Goal: Information Seeking & Learning: Learn about a topic

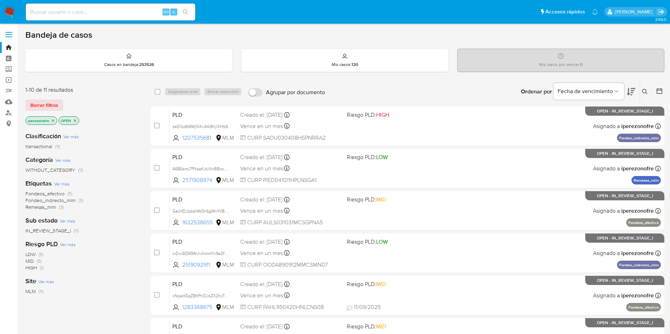
click at [107, 10] on input at bounding box center [110, 11] width 169 height 9
paste input "2496373746"
type input "2496373746"
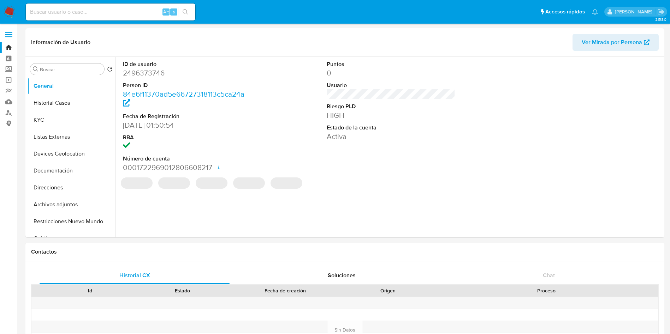
select select "10"
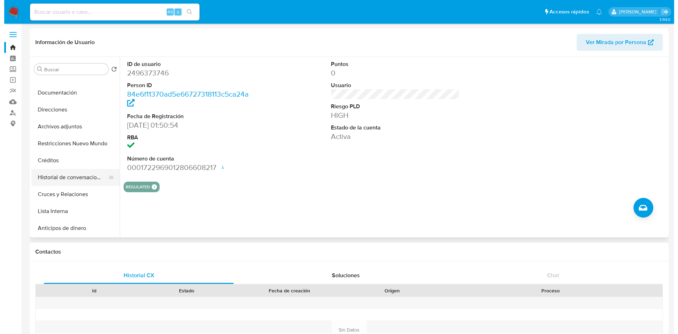
scroll to position [53, 0]
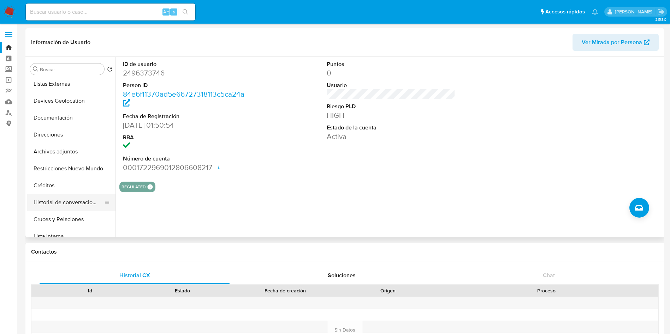
click at [71, 202] on button "Historial de conversaciones" at bounding box center [68, 202] width 83 height 17
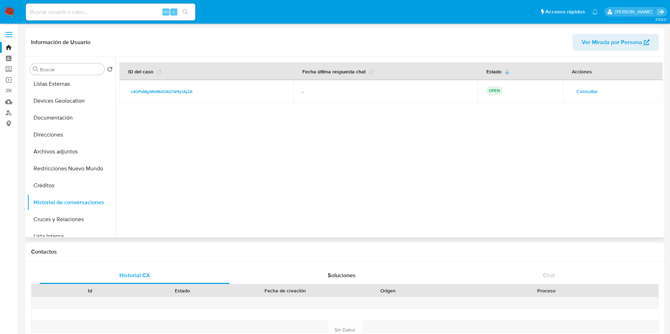
click at [588, 88] on span "Consultar" at bounding box center [587, 91] width 22 height 10
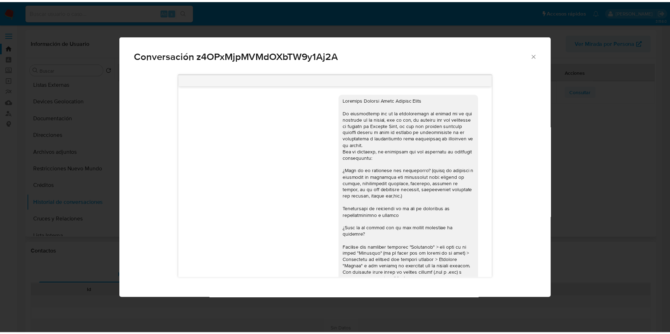
scroll to position [79, 0]
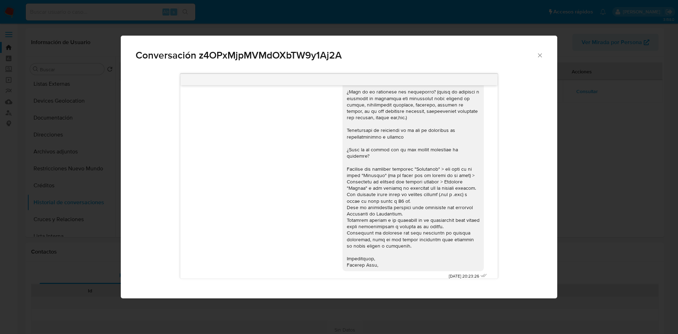
click at [539, 56] on icon "Cerrar" at bounding box center [539, 55] width 7 height 7
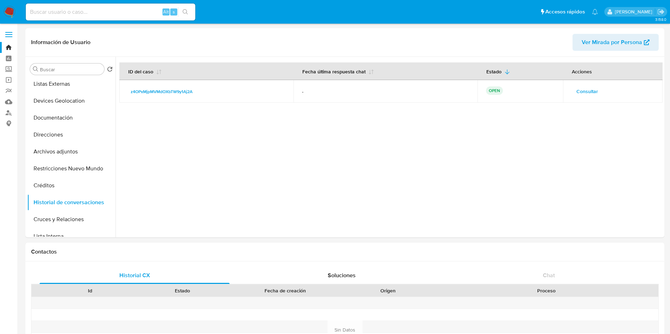
click at [102, 16] on input at bounding box center [110, 11] width 169 height 9
paste input "1283368675"
type input "1283368675"
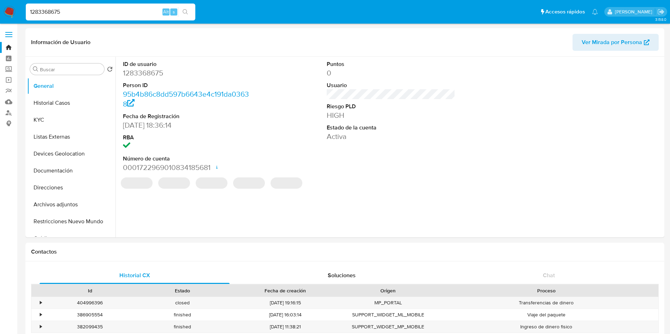
select select "10"
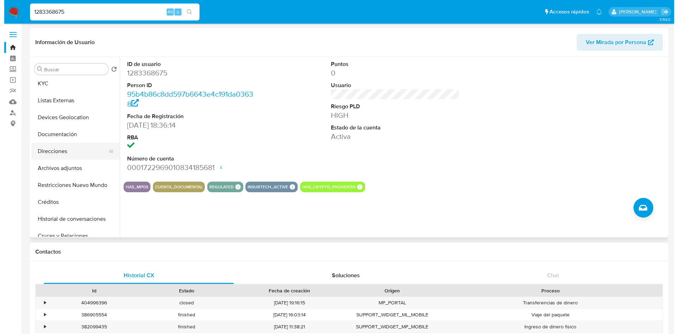
scroll to position [53, 0]
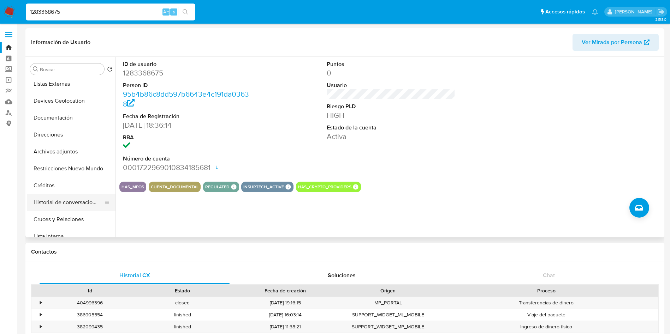
click at [62, 202] on button "Historial de conversaciones" at bounding box center [68, 202] width 83 height 17
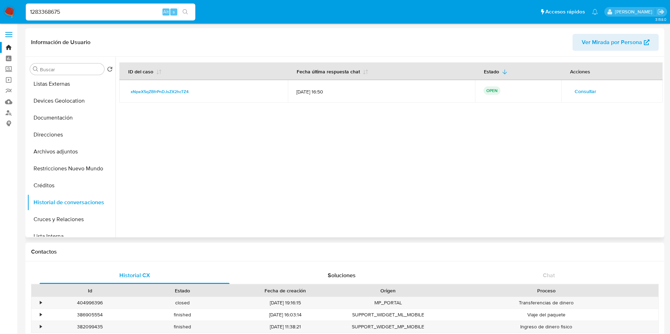
click at [589, 93] on span "Consultar" at bounding box center [585, 91] width 22 height 10
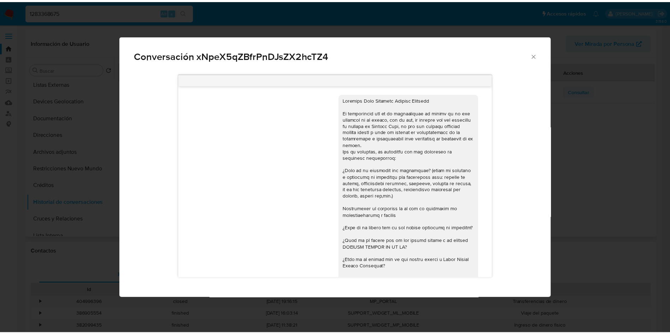
scroll to position [359, 0]
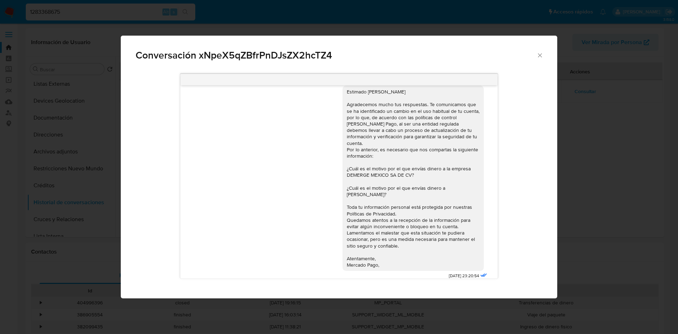
click at [541, 57] on icon "Cerrar" at bounding box center [540, 55] width 4 height 4
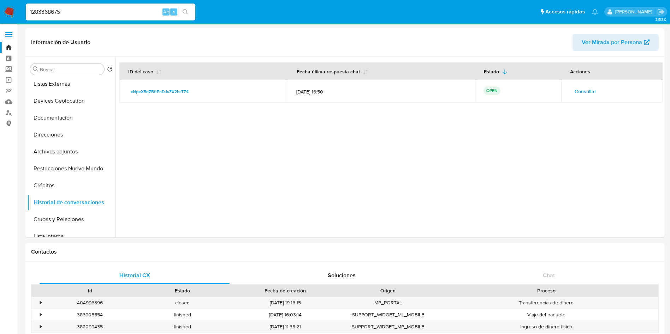
click at [149, 15] on input "1283368675" at bounding box center [110, 11] width 169 height 9
type input "1"
paste input "2437441752"
type input "2437441752"
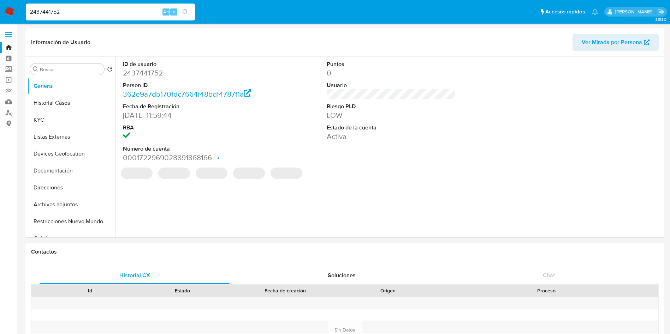
select select "10"
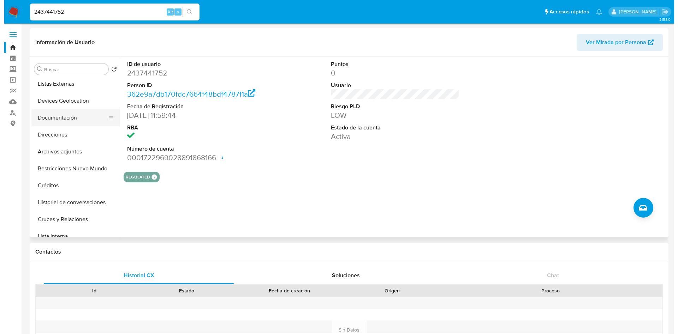
scroll to position [106, 0]
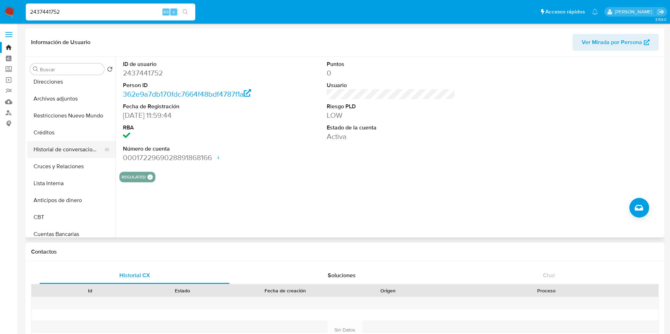
click at [72, 150] on button "Historial de conversaciones" at bounding box center [68, 149] width 83 height 17
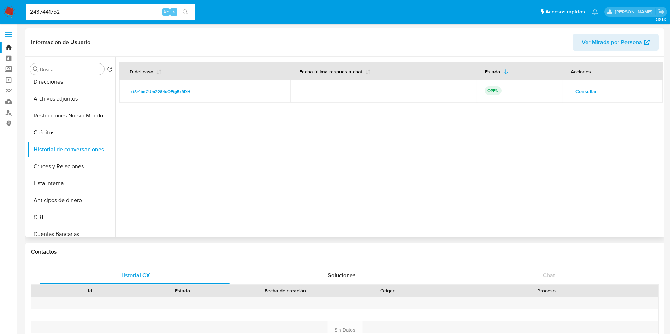
click at [590, 89] on span "Consultar" at bounding box center [586, 91] width 22 height 10
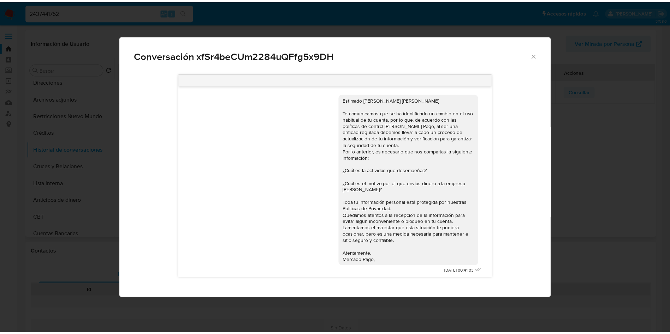
scroll to position [2, 0]
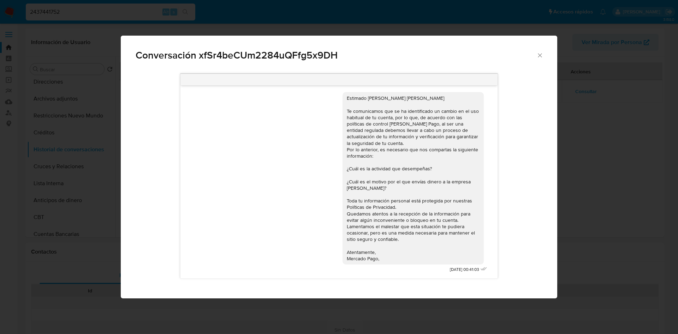
click at [540, 53] on icon "Cerrar" at bounding box center [539, 55] width 7 height 7
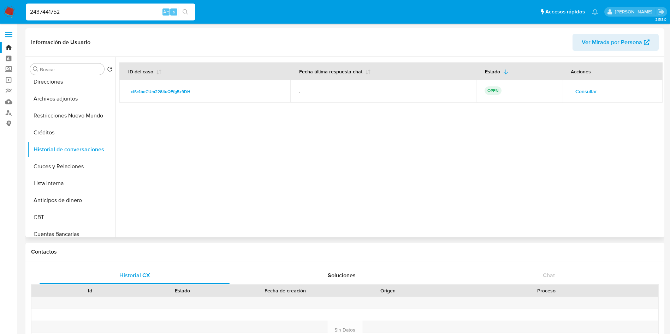
click at [392, 188] on div at bounding box center [388, 147] width 547 height 181
click at [383, 194] on div at bounding box center [388, 147] width 547 height 181
click at [402, 192] on div at bounding box center [388, 147] width 547 height 181
click at [336, 175] on div at bounding box center [388, 147] width 547 height 181
click at [92, 14] on input "2437441752" at bounding box center [110, 11] width 169 height 9
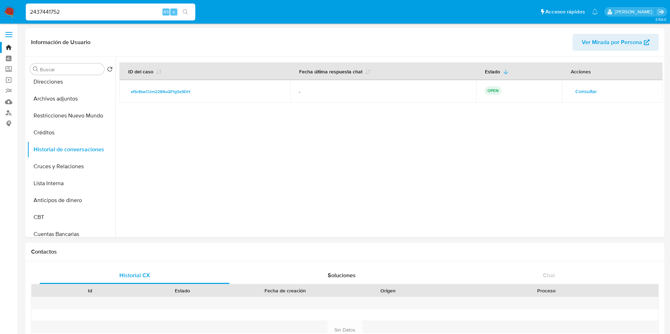
drag, startPoint x: 142, startPoint y: 12, endPoint x: 0, endPoint y: -22, distance: 145.6
paste input "96373746"
type input "2496373746"
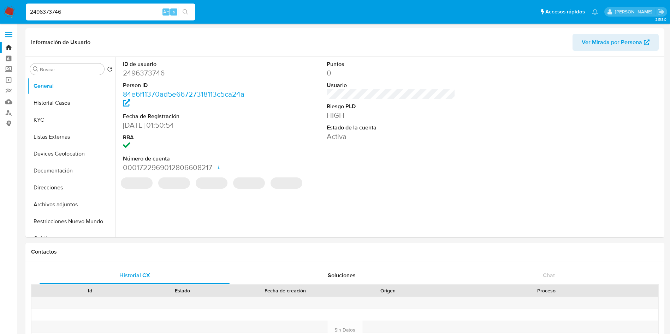
select select "10"
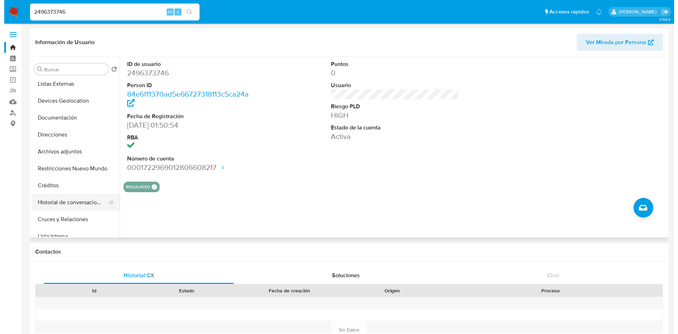
scroll to position [106, 0]
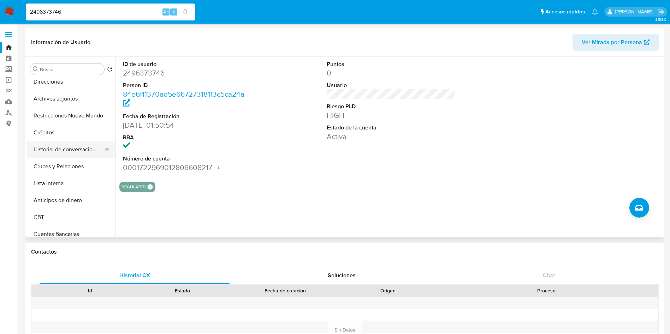
click at [74, 145] on button "Historial de conversaciones" at bounding box center [68, 149] width 83 height 17
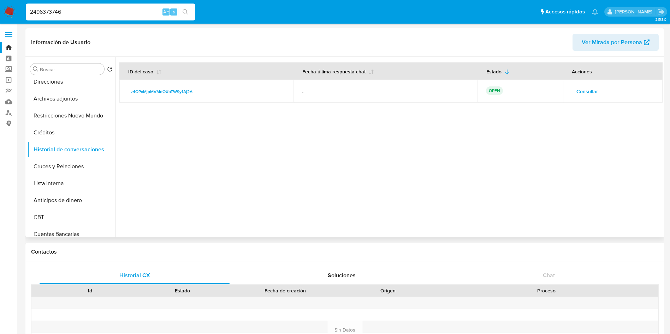
click at [309, 169] on div at bounding box center [388, 147] width 547 height 181
click at [515, 179] on div at bounding box center [388, 147] width 547 height 181
click at [589, 94] on span "Consultar" at bounding box center [587, 91] width 22 height 10
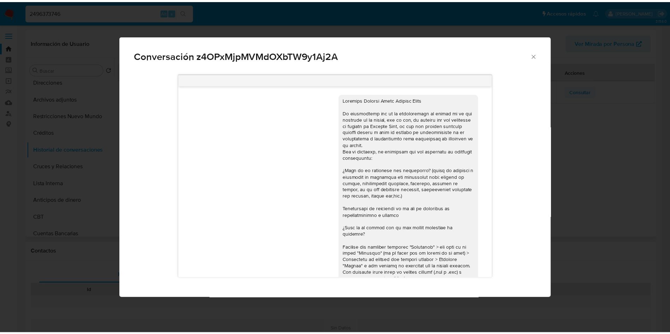
scroll to position [79, 0]
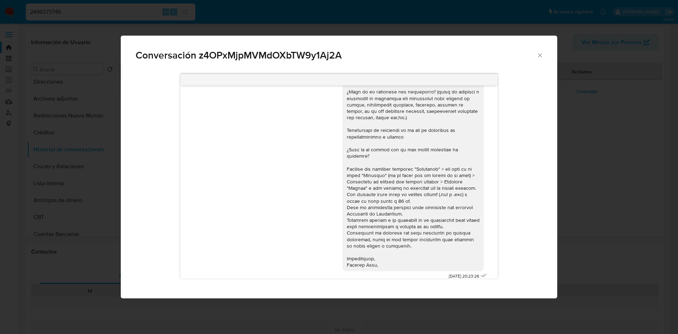
click at [534, 54] on span "Conversación z4OPxMjpMVMdOXbTW9y1Aj2A" at bounding box center [336, 55] width 401 height 10
click at [537, 54] on icon "Cerrar" at bounding box center [539, 55] width 7 height 7
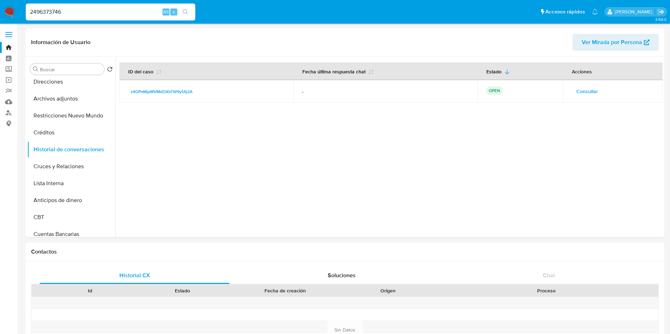
click at [76, 11] on input "2496373746" at bounding box center [110, 11] width 169 height 9
drag, startPoint x: 106, startPoint y: 17, endPoint x: 57, endPoint y: 3, distance: 50.7
click at [46, 12] on input "2496373746" at bounding box center [110, 11] width 169 height 9
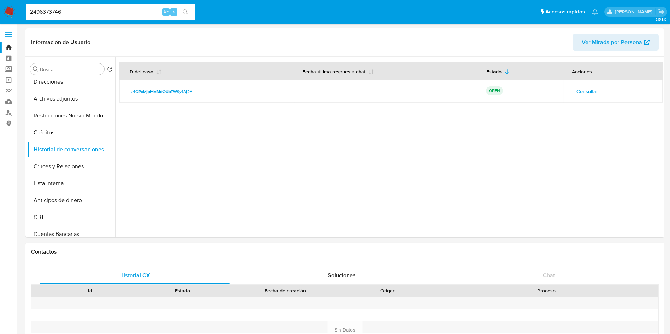
paste input "1283368675"
type input "1283368675"
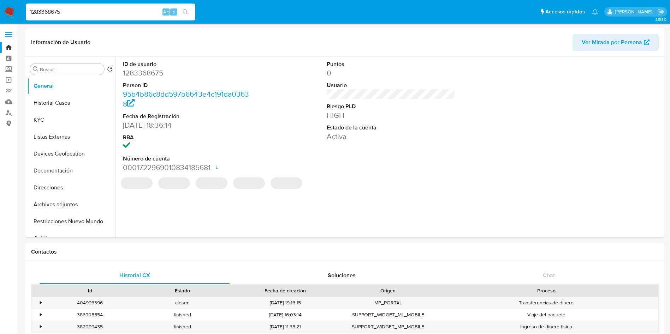
select select "10"
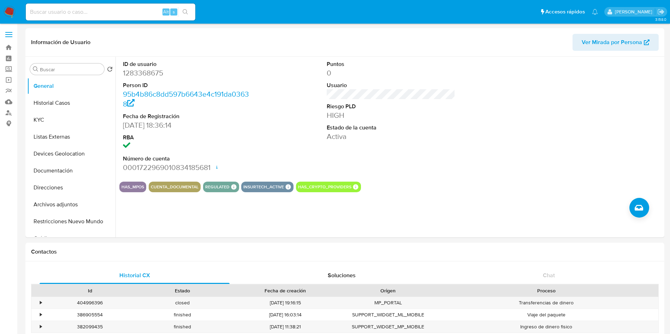
click at [89, 4] on div "Alt s" at bounding box center [110, 12] width 169 height 17
click at [98, 14] on input at bounding box center [110, 11] width 169 height 9
paste input "1283368675"
type input "1283368675"
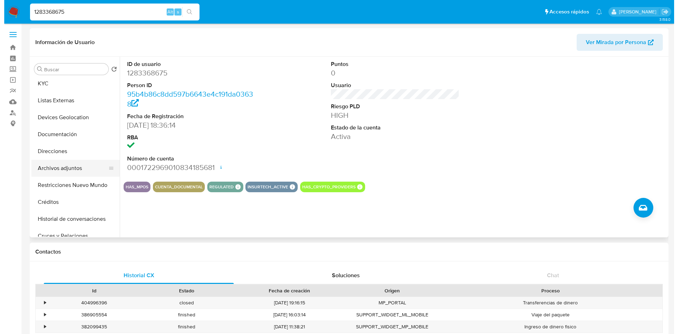
scroll to position [53, 0]
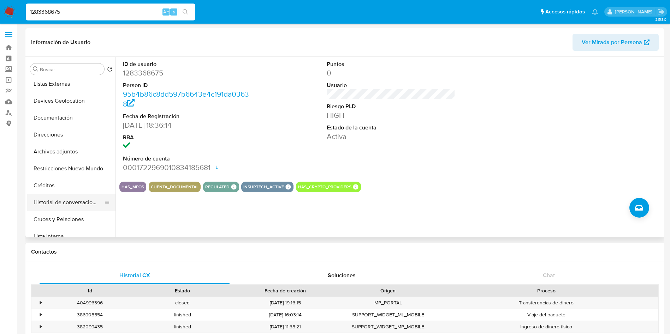
click at [73, 201] on button "Historial de conversaciones" at bounding box center [68, 202] width 83 height 17
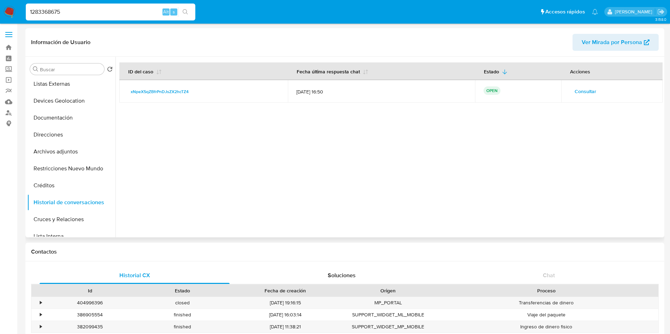
click at [580, 93] on span "Consultar" at bounding box center [585, 91] width 22 height 10
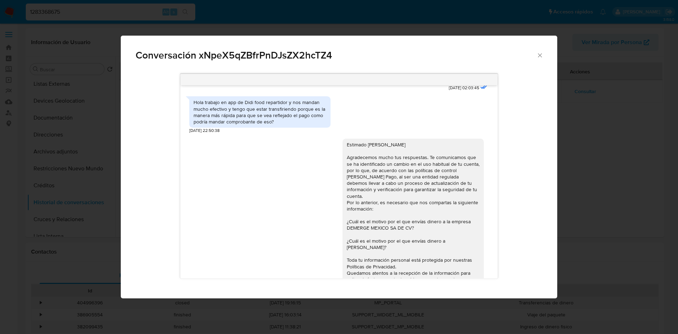
scroll to position [253, 0]
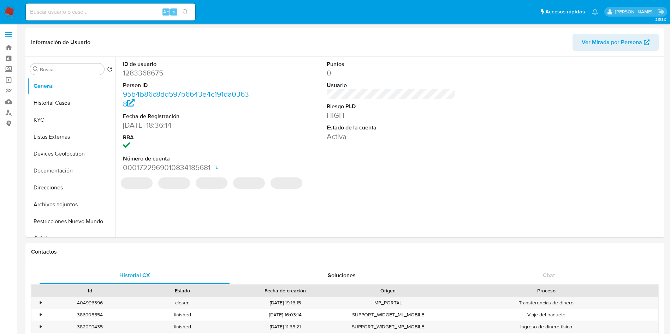
select select "10"
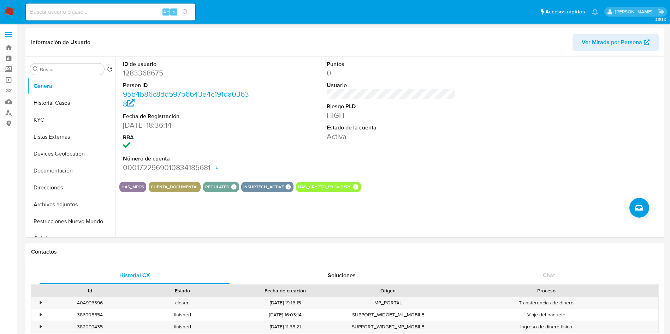
click at [99, 13] on input at bounding box center [110, 11] width 169 height 9
click at [8, 70] on label "Screening" at bounding box center [42, 69] width 84 height 11
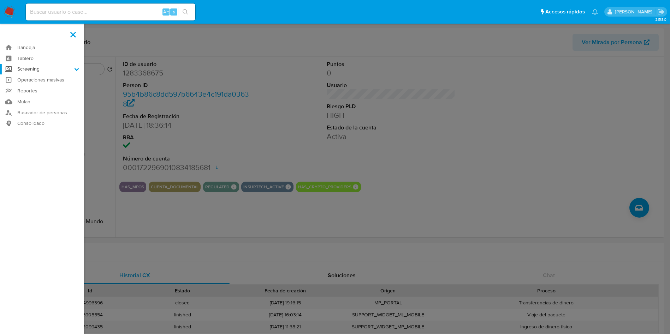
click at [0, 0] on input "Screening" at bounding box center [0, 0] width 0 height 0
click at [30, 98] on link "Herramientas" at bounding box center [42, 96] width 84 height 9
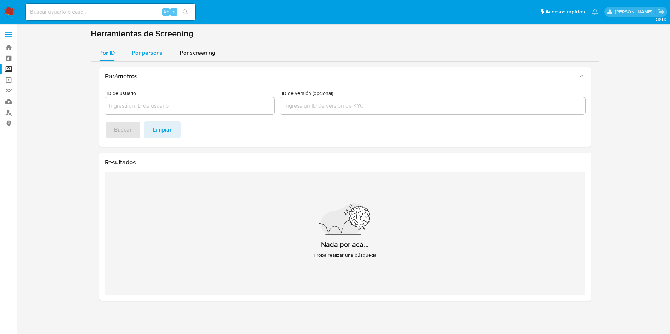
click at [154, 53] on span "Por persona" at bounding box center [147, 53] width 31 height 8
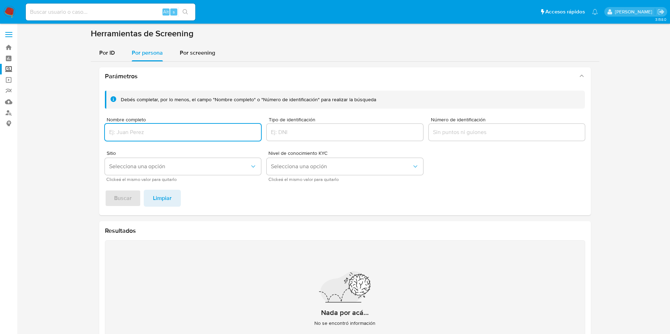
click at [162, 131] on input "Nombre completo" at bounding box center [183, 132] width 156 height 9
click at [105, 190] on button "Buscar" at bounding box center [123, 198] width 36 height 17
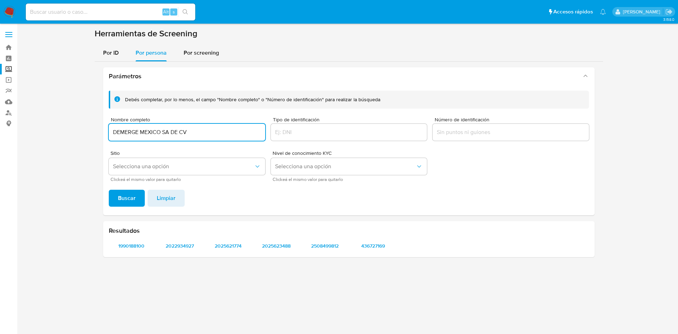
type input "DEMERGE MEXICO SA DE CV"
click at [109, 190] on button "Buscar" at bounding box center [127, 198] width 36 height 17
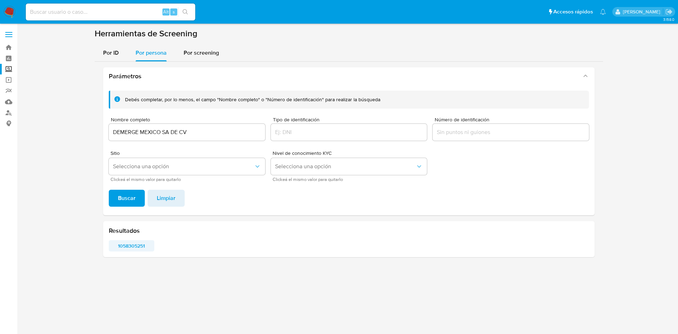
click at [134, 242] on span "1058305251" at bounding box center [132, 246] width 36 height 10
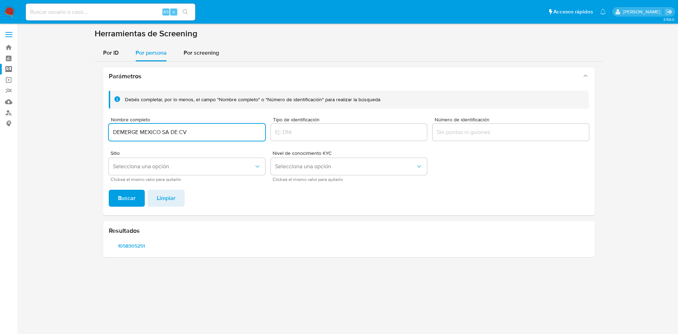
drag, startPoint x: 162, startPoint y: 129, endPoint x: 67, endPoint y: 121, distance: 95.3
click at [67, 121] on section at bounding box center [348, 145] width 647 height 235
drag, startPoint x: 196, startPoint y: 133, endPoint x: 199, endPoint y: 136, distance: 3.8
click at [198, 135] on input "DEMERGE MEXICO SA DE CV" at bounding box center [187, 132] width 156 height 9
drag, startPoint x: 226, startPoint y: 134, endPoint x: 172, endPoint y: 135, distance: 53.3
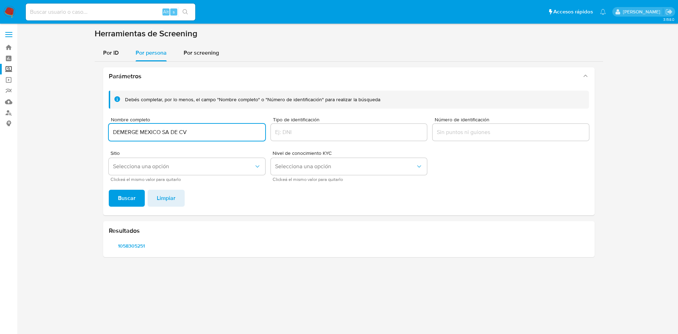
click at [92, 124] on section at bounding box center [348, 145] width 647 height 235
paste input "PAOLA LIZETH ALFARO RODRIGUEZ"
type input "PAOLA LIZETH ALFARO RODRIGUEZ"
click at [109, 190] on button "Buscar" at bounding box center [127, 198] width 36 height 17
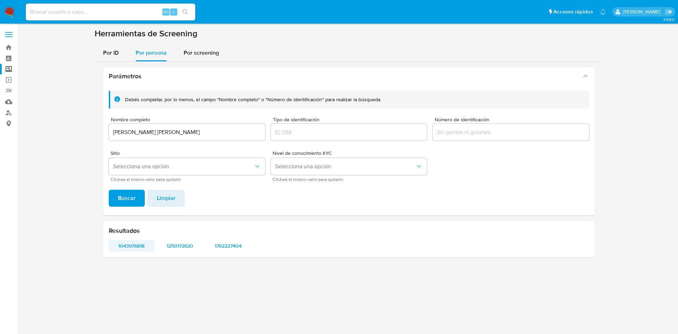
click at [131, 249] on span "1043976818" at bounding box center [132, 246] width 36 height 10
click at [176, 244] on span "1250172620" at bounding box center [180, 246] width 36 height 10
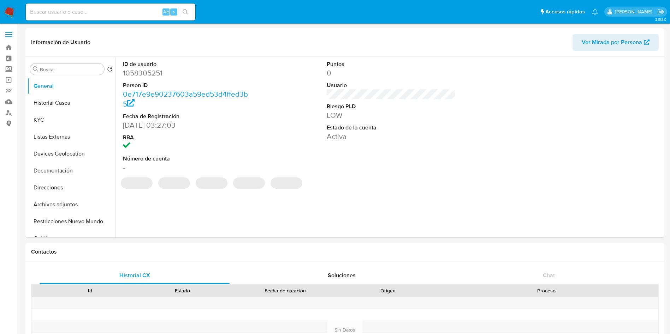
select select "10"
click at [356, 166] on div "Puntos 0 Usuario Riesgo PLD LOW Estado de la cuenta Activa" at bounding box center [391, 116] width 136 height 119
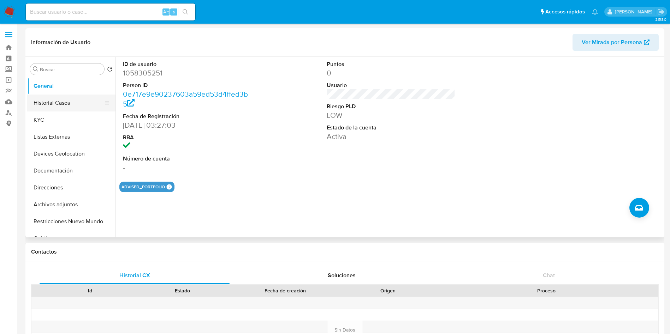
click at [61, 101] on button "Historial Casos" at bounding box center [68, 103] width 83 height 17
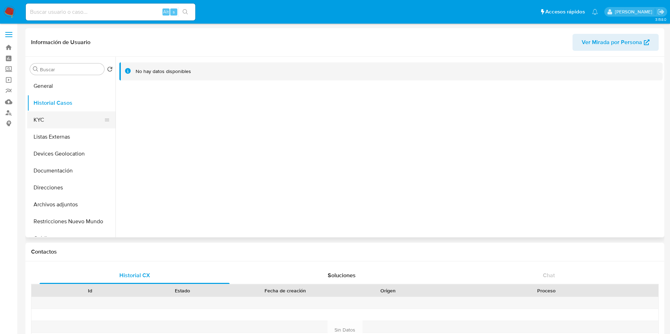
click at [45, 114] on button "KYC" at bounding box center [68, 120] width 83 height 17
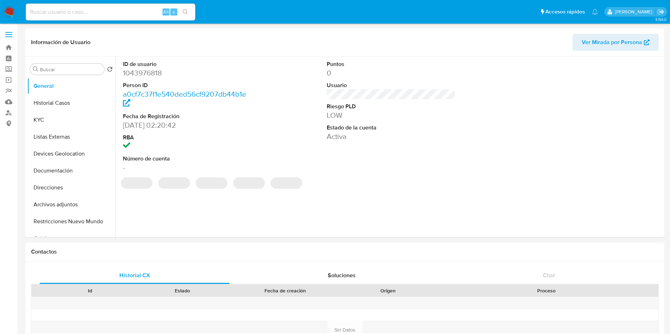
select select "10"
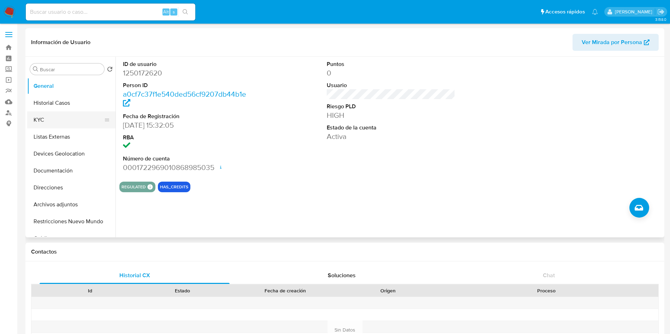
click at [41, 122] on button "KYC" at bounding box center [68, 120] width 83 height 17
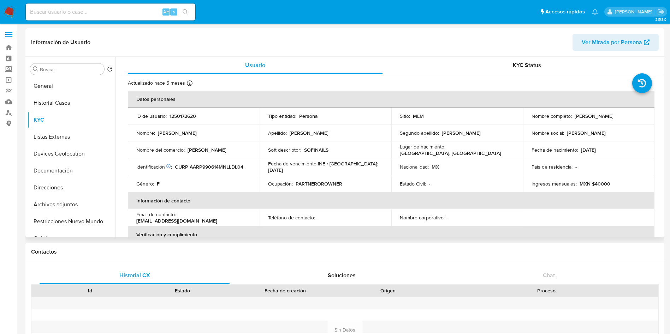
click at [606, 182] on p "MXN $40000" at bounding box center [594, 184] width 31 height 6
click at [602, 182] on p "MXN $40000" at bounding box center [594, 184] width 31 height 6
click at [54, 91] on button "General" at bounding box center [68, 86] width 83 height 17
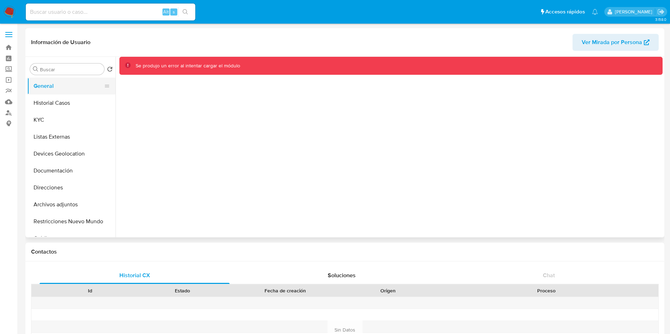
click at [54, 89] on button "General" at bounding box center [68, 86] width 83 height 17
click at [48, 103] on button "Historial Casos" at bounding box center [68, 103] width 83 height 17
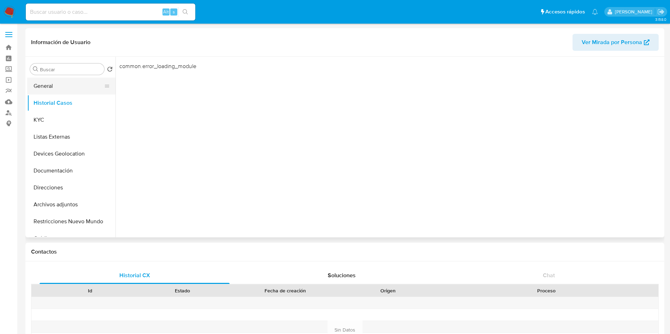
click at [46, 83] on button "General" at bounding box center [68, 86] width 83 height 17
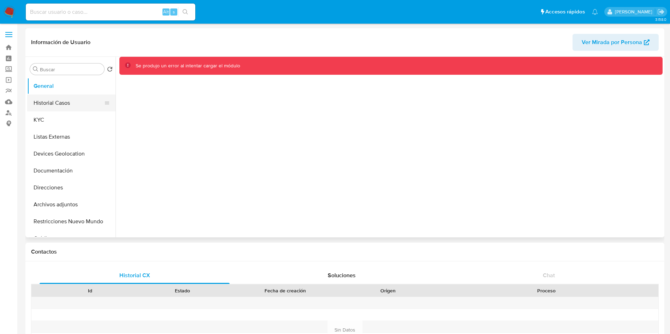
click at [36, 103] on button "Historial Casos" at bounding box center [68, 103] width 83 height 17
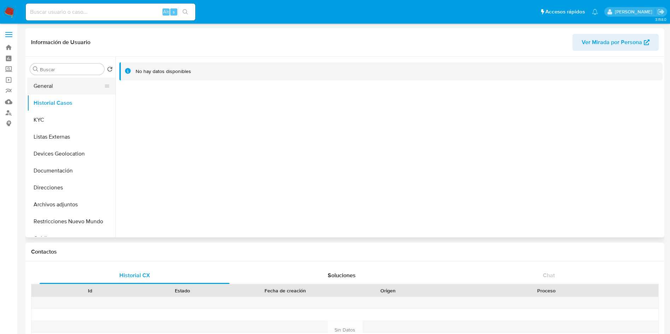
click at [39, 92] on button "General" at bounding box center [68, 86] width 83 height 17
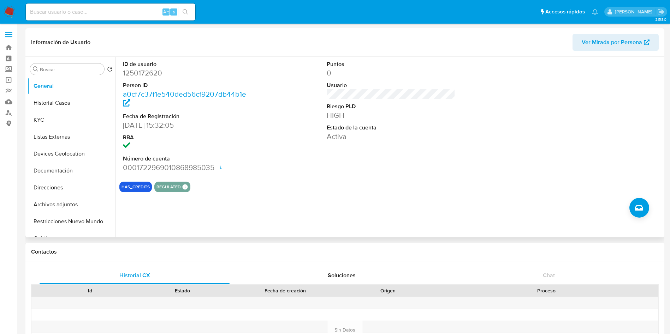
click at [150, 72] on dd "1250172620" at bounding box center [187, 73] width 129 height 10
copy dd "1250172620"
click at [46, 126] on button "KYC" at bounding box center [68, 120] width 83 height 17
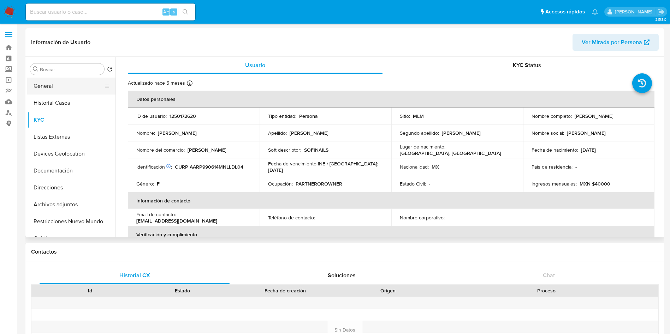
click at [56, 81] on button "General" at bounding box center [68, 86] width 83 height 17
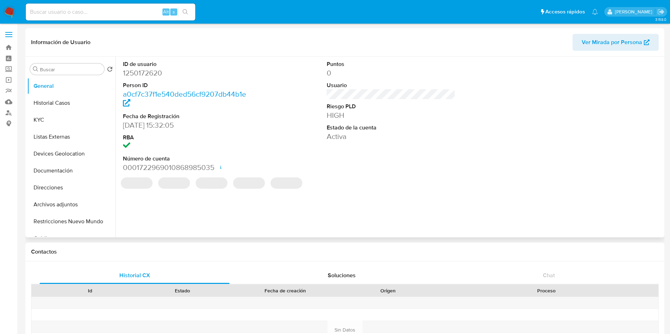
click at [151, 75] on dd "1250172620" at bounding box center [187, 73] width 129 height 10
click at [151, 74] on dd "1250172620" at bounding box center [187, 73] width 129 height 10
copy dd "1250172620"
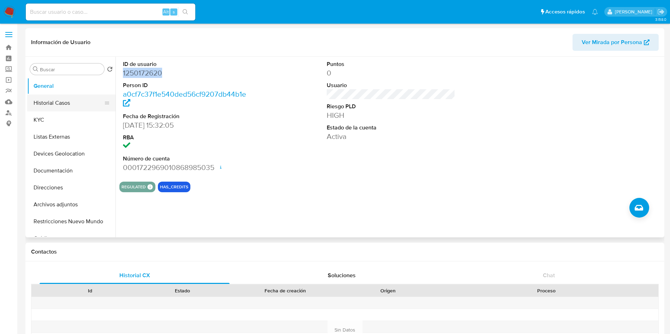
click at [76, 101] on button "Historial Casos" at bounding box center [68, 103] width 83 height 17
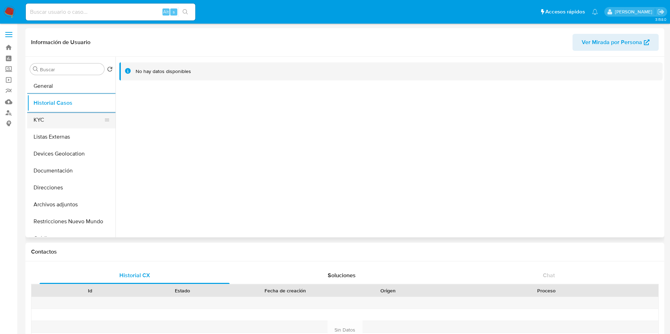
click at [69, 120] on button "KYC" at bounding box center [68, 120] width 83 height 17
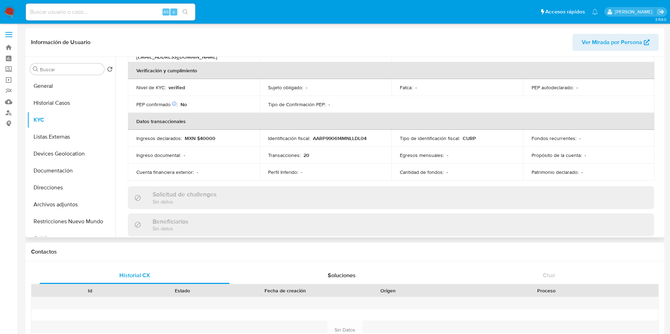
scroll to position [168, 0]
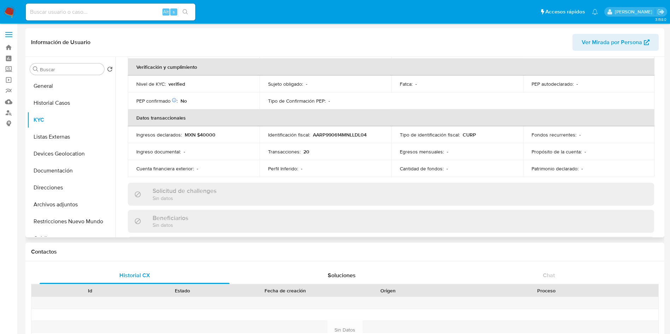
drag, startPoint x: 659, startPoint y: 133, endPoint x: 662, endPoint y: 158, distance: 25.3
click at [662, 158] on div "Buscar Volver al orden por defecto General Historial Casos KYC Listas Externas …" at bounding box center [344, 147] width 638 height 181
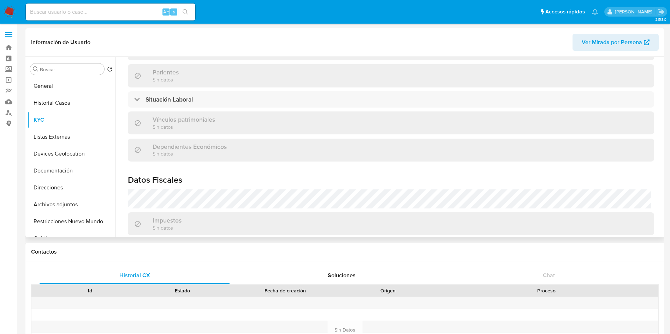
scroll to position [341, 0]
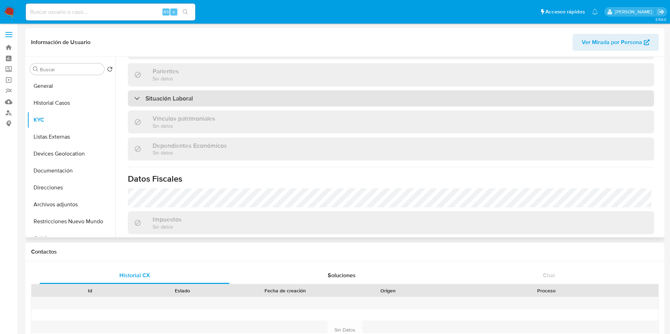
click at [470, 98] on div "Situación Laboral" at bounding box center [391, 98] width 526 height 16
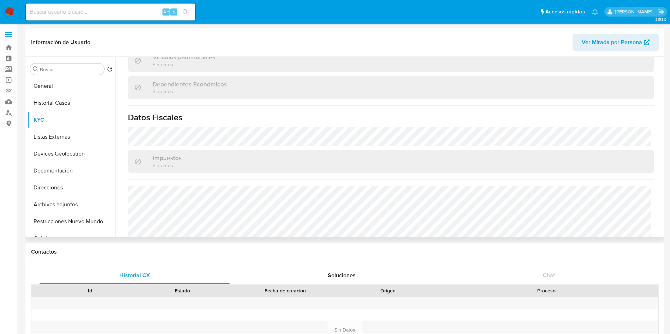
scroll to position [539, 0]
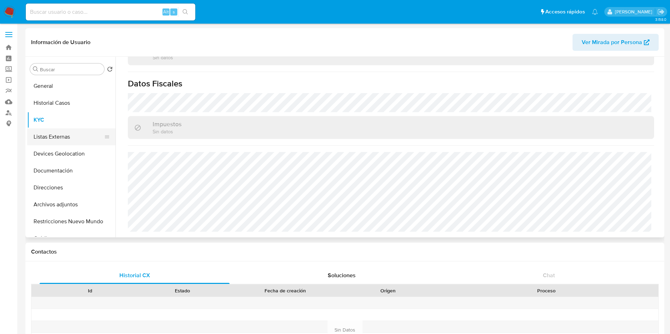
click at [53, 139] on button "Listas Externas" at bounding box center [68, 136] width 83 height 17
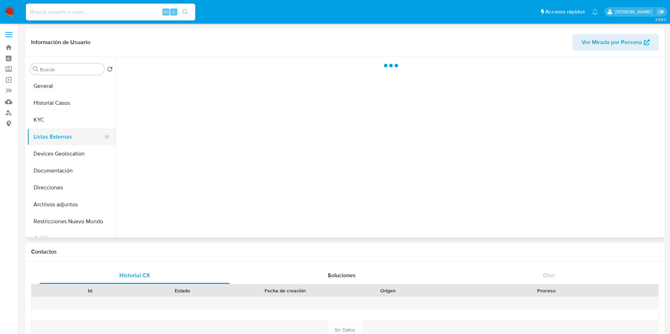
scroll to position [0, 0]
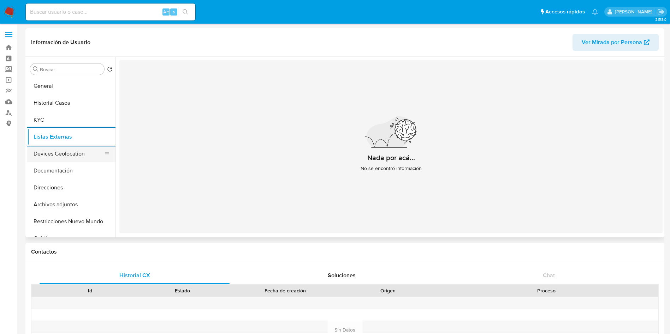
click at [69, 161] on button "Devices Geolocation" at bounding box center [68, 153] width 83 height 17
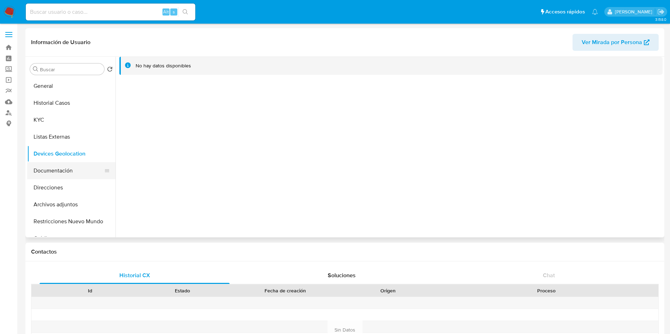
click at [40, 169] on button "Documentación" at bounding box center [68, 170] width 83 height 17
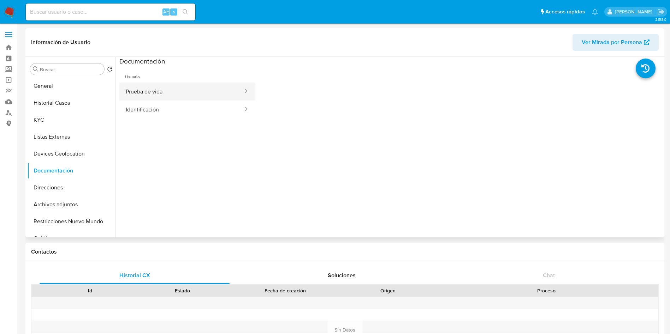
click at [162, 85] on button "Prueba de vida" at bounding box center [181, 92] width 125 height 18
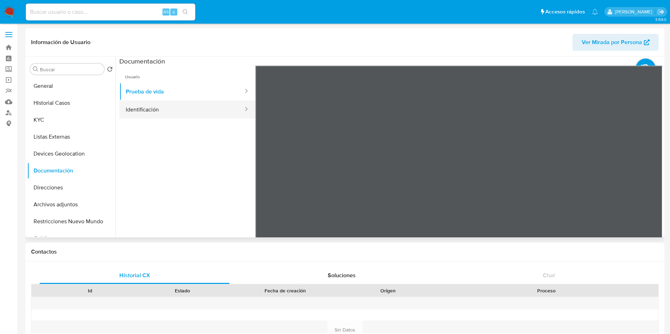
click at [202, 106] on button "Identificación" at bounding box center [181, 110] width 125 height 18
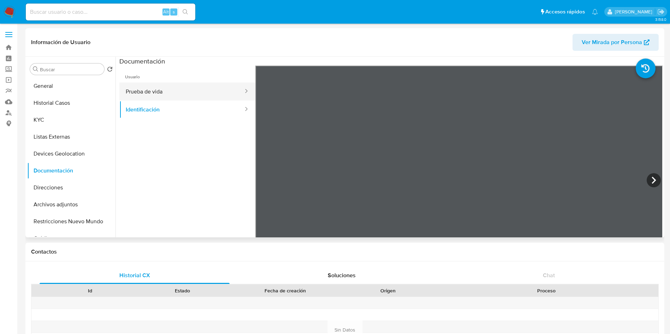
click at [139, 94] on button "Prueba de vida" at bounding box center [181, 92] width 125 height 18
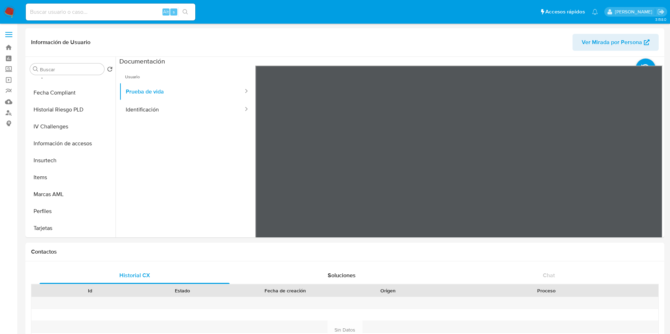
click at [121, 13] on input at bounding box center [110, 11] width 169 height 9
paste input "1283368675"
type input "1283368675"
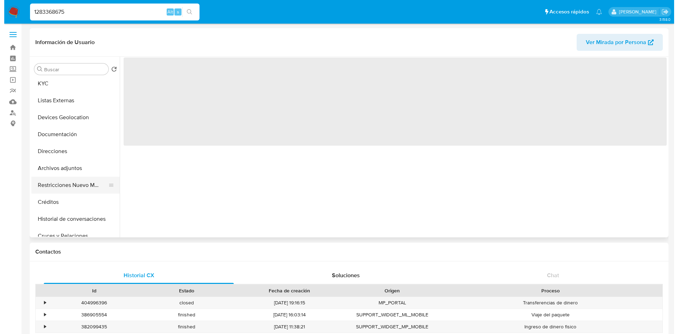
scroll to position [53, 0]
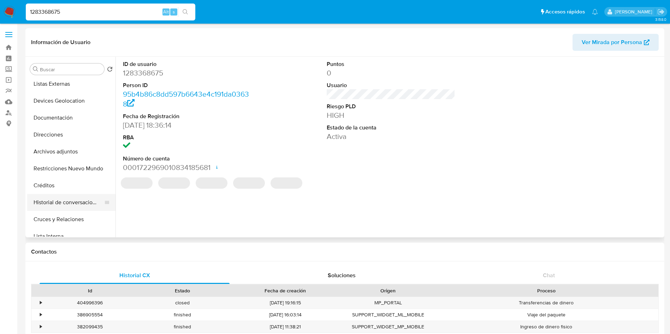
click at [67, 205] on button "Historial de conversaciones" at bounding box center [68, 202] width 83 height 17
select select "10"
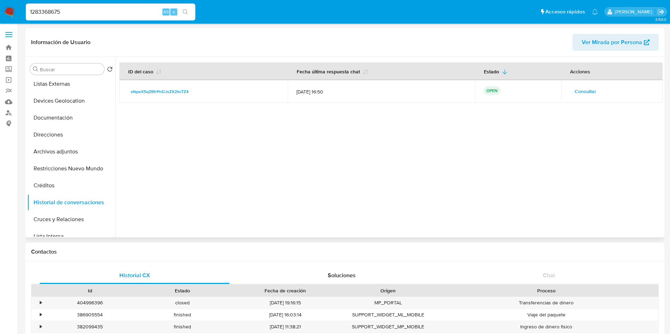
click at [591, 92] on span "Consultar" at bounding box center [585, 91] width 22 height 10
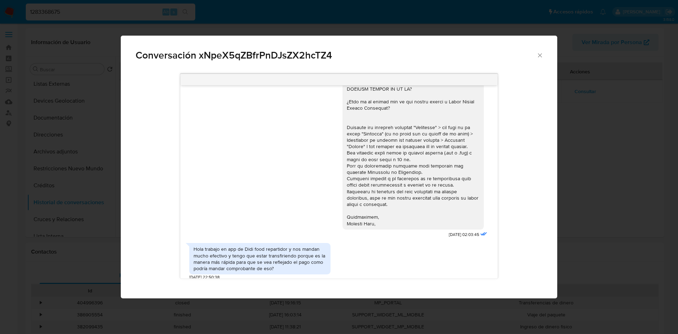
scroll to position [212, 0]
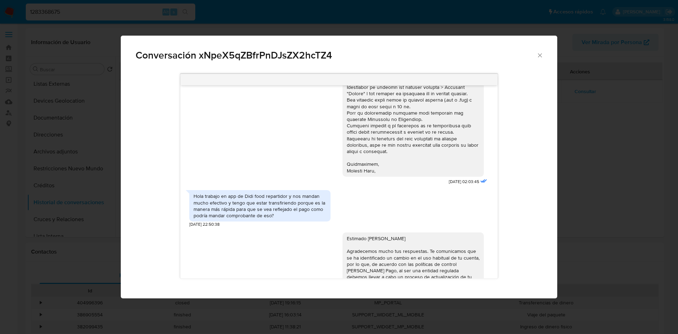
click at [207, 200] on div "Hola trabajo en app de Didi food repartidor y nos mandan mucho efectivo y tengo…" at bounding box center [259, 206] width 133 height 26
drag, startPoint x: 196, startPoint y: 197, endPoint x: 202, endPoint y: 197, distance: 6.0
click at [198, 197] on div "Hola trabajo en app de Didi food repartidor y nos mandan mucho efectivo y tengo…" at bounding box center [259, 206] width 133 height 26
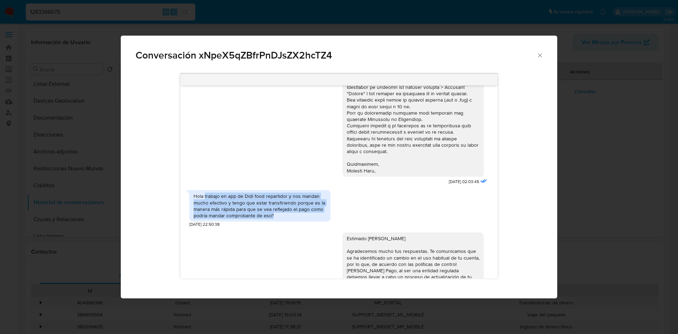
drag, startPoint x: 207, startPoint y: 197, endPoint x: 293, endPoint y: 218, distance: 88.3
click at [293, 218] on div "Hola trabajo en app de Didi food repartidor y nos mandan mucho efectivo y tengo…" at bounding box center [259, 206] width 133 height 26
copy div "trabajo en app de Didi food repartidor y nos mandan mucho efectivo y tengo que …"
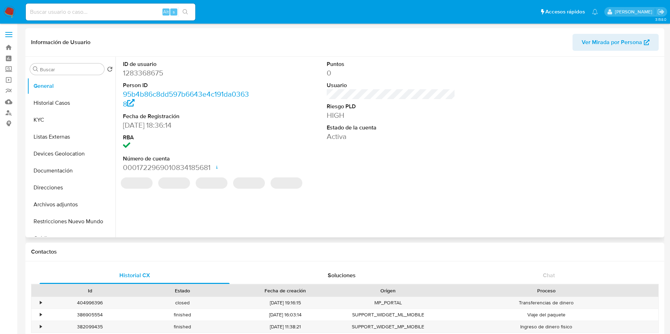
select select "10"
